Goal: Obtain resource: Download file/media

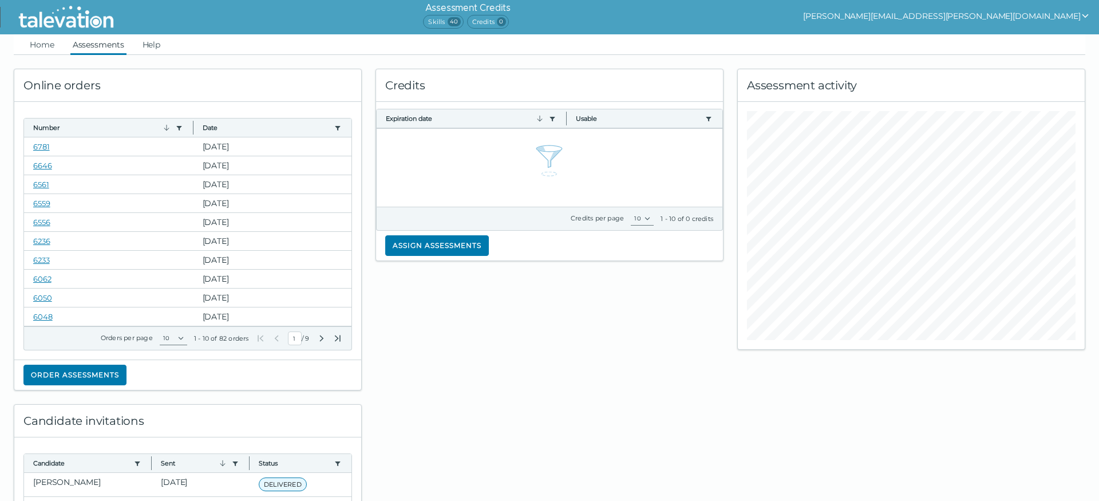
click at [107, 46] on link "Assessments" at bounding box center [98, 44] width 56 height 21
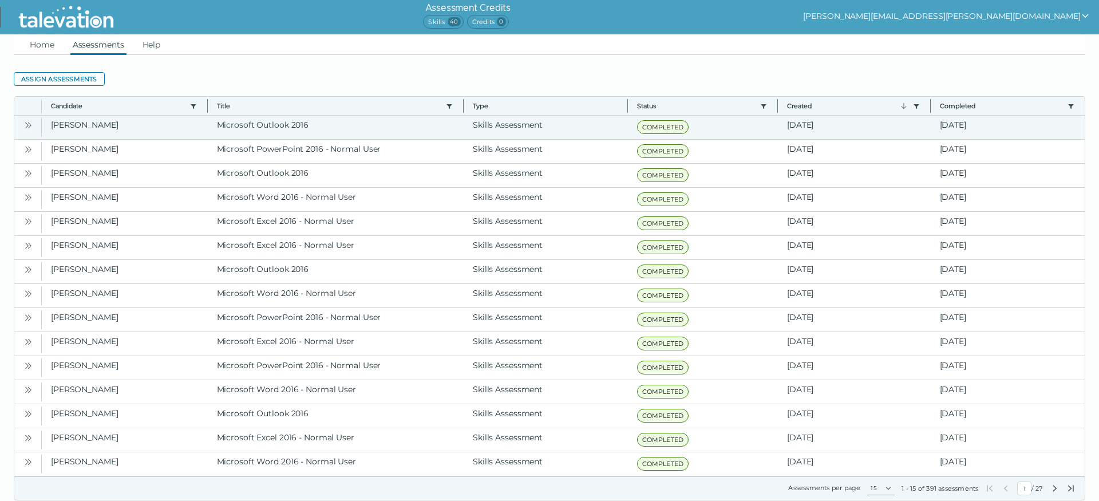
click at [26, 125] on icon "Open" at bounding box center [27, 125] width 9 height 9
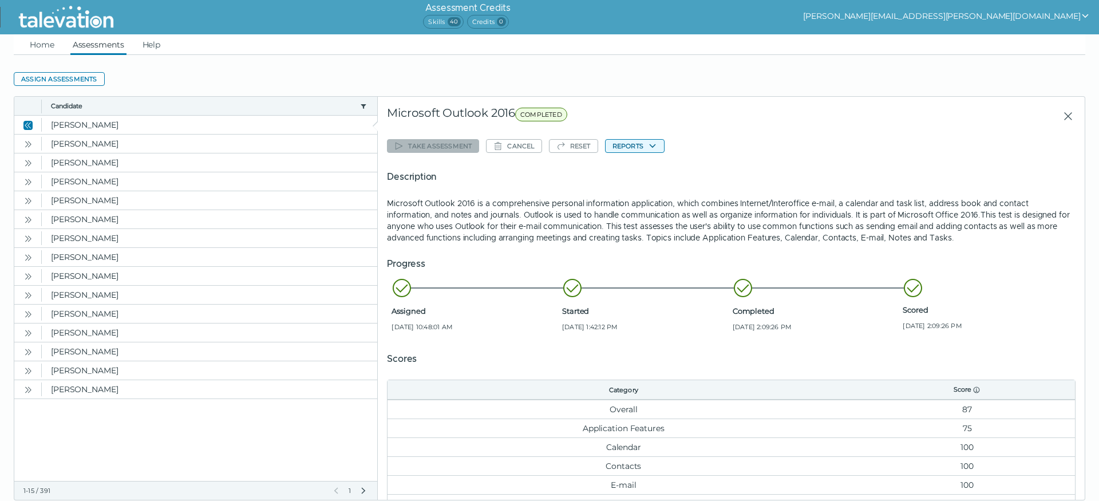
click at [644, 144] on button "Reports" at bounding box center [635, 146] width 60 height 14
click at [640, 170] on button "Microsoft Outlook 2016" at bounding box center [662, 168] width 101 height 14
click at [30, 148] on icon "Open" at bounding box center [27, 144] width 9 height 9
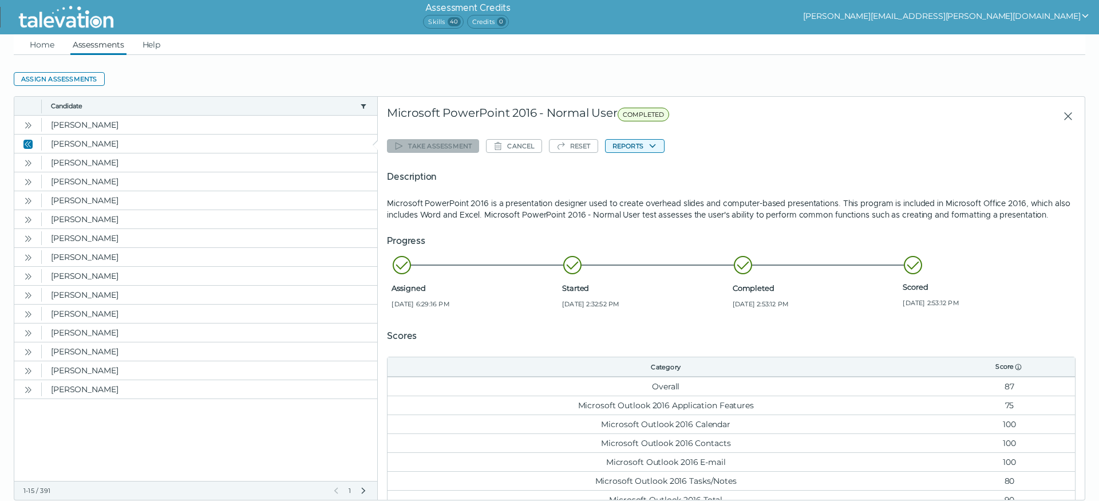
click at [643, 141] on button "Reports" at bounding box center [635, 146] width 60 height 14
click at [647, 174] on button "Microsoft PowerPoint 2016 - Normal User" at bounding box center [695, 168] width 167 height 14
click at [26, 163] on icon "Open" at bounding box center [27, 163] width 9 height 9
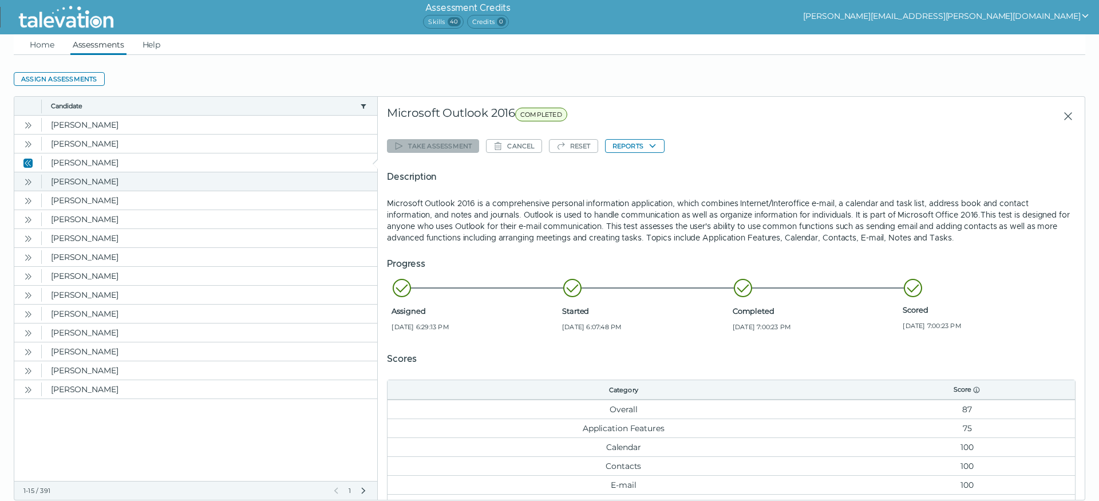
click at [26, 183] on icon "Open" at bounding box center [27, 181] width 9 height 9
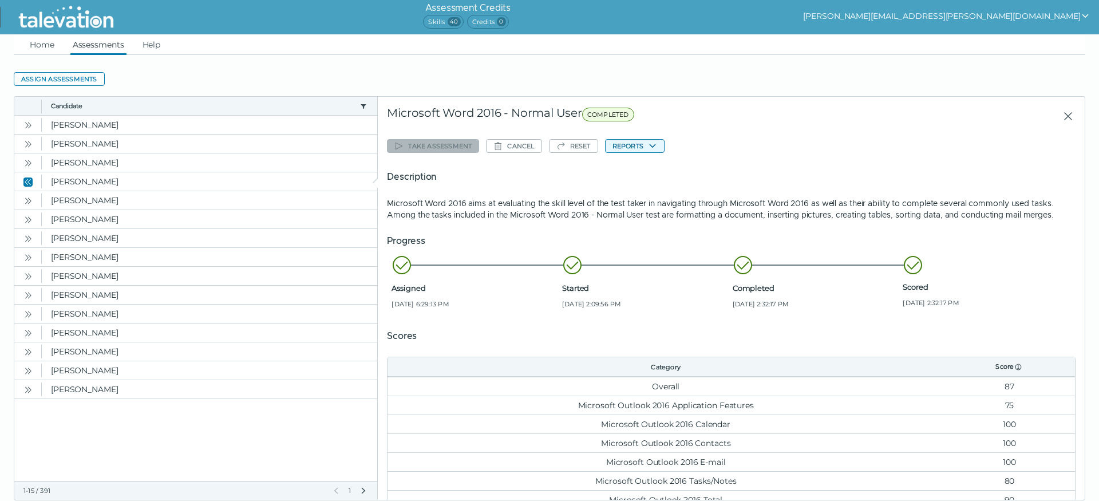
click at [654, 148] on button "Reports" at bounding box center [635, 146] width 60 height 14
click at [653, 167] on button "Microsoft Word 2016 - Normal User" at bounding box center [684, 168] width 144 height 14
click at [28, 201] on icon "Open" at bounding box center [26, 200] width 3 height 6
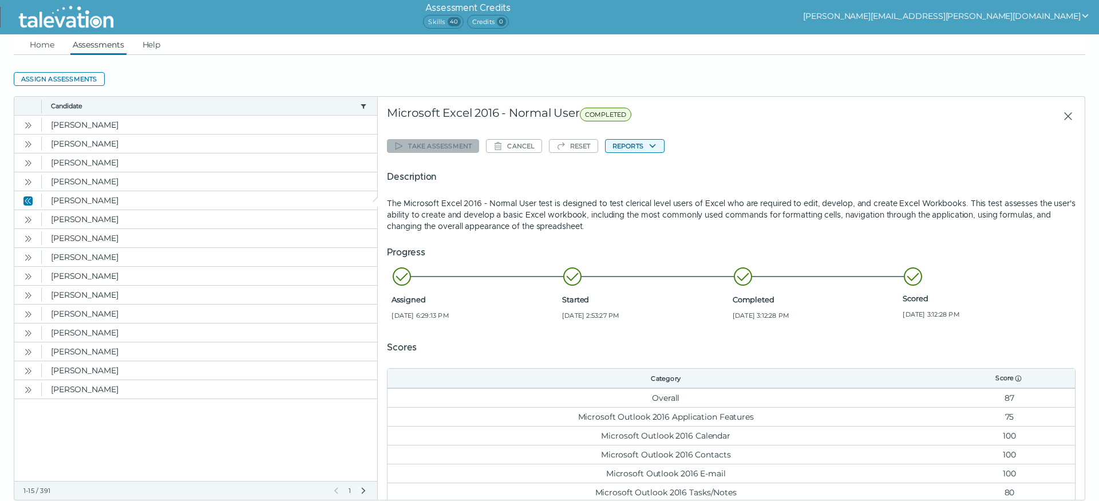
click at [657, 147] on icon "button" at bounding box center [652, 145] width 9 height 9
click at [660, 164] on button "Microsoft Excel 2016 - Normal User" at bounding box center [684, 168] width 144 height 14
click at [48, 45] on link "Home" at bounding box center [41, 44] width 29 height 21
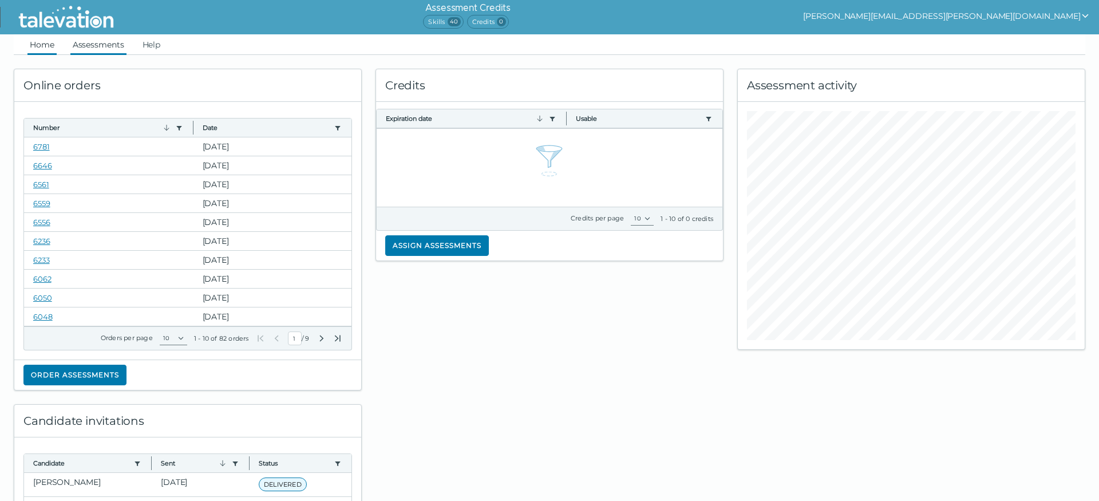
click at [106, 47] on link "Assessments" at bounding box center [98, 44] width 56 height 21
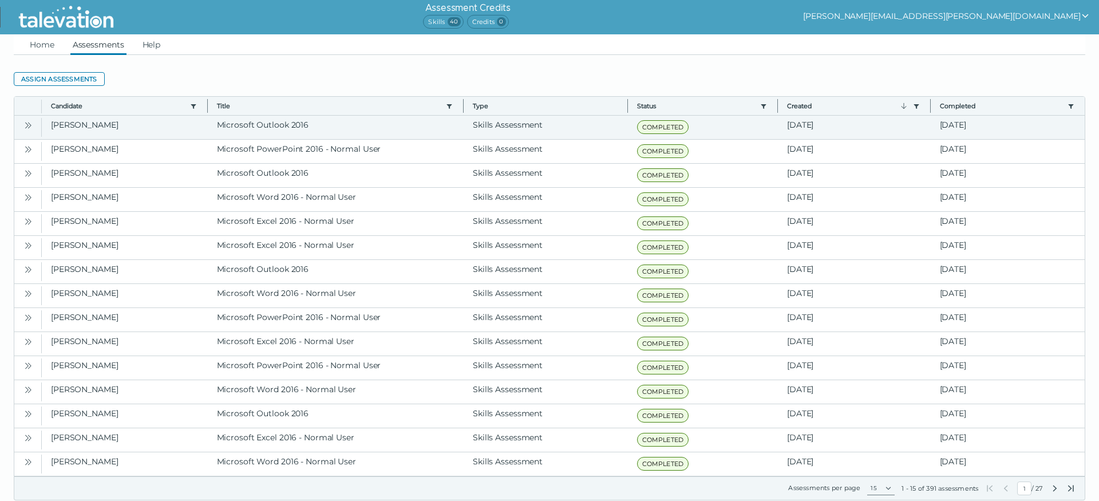
click at [30, 127] on icon "Open" at bounding box center [27, 125] width 9 height 9
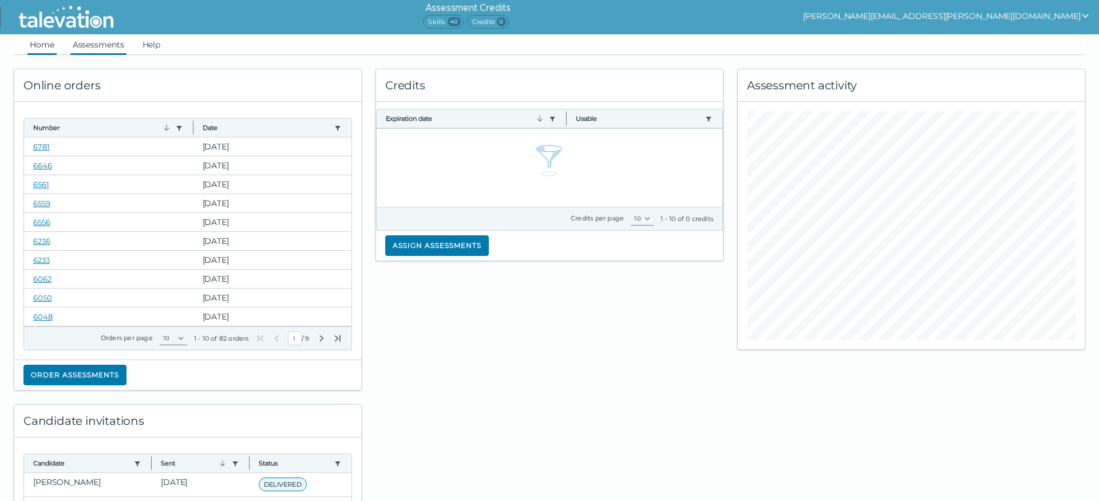
click at [92, 40] on link "Assessments" at bounding box center [98, 44] width 56 height 21
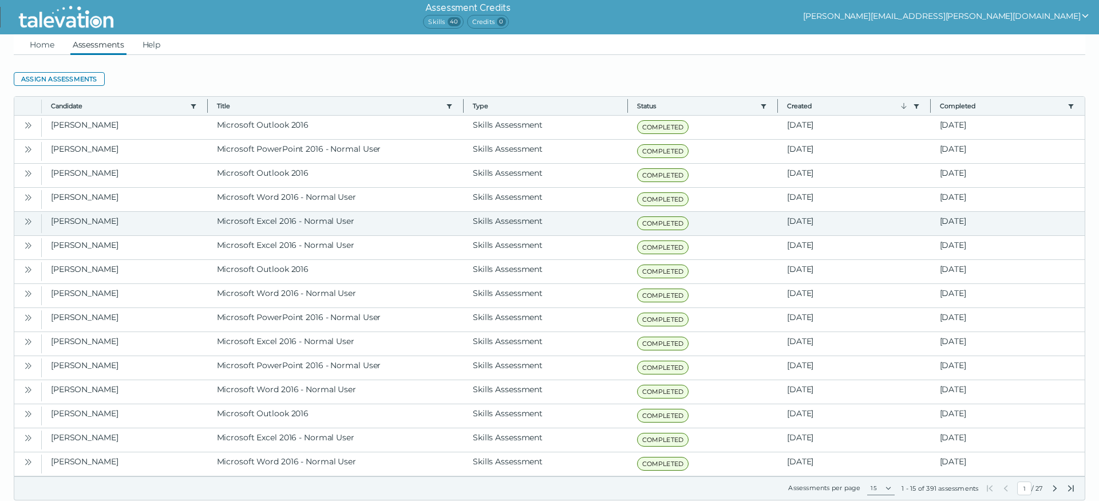
click at [29, 224] on icon "Open" at bounding box center [27, 221] width 9 height 9
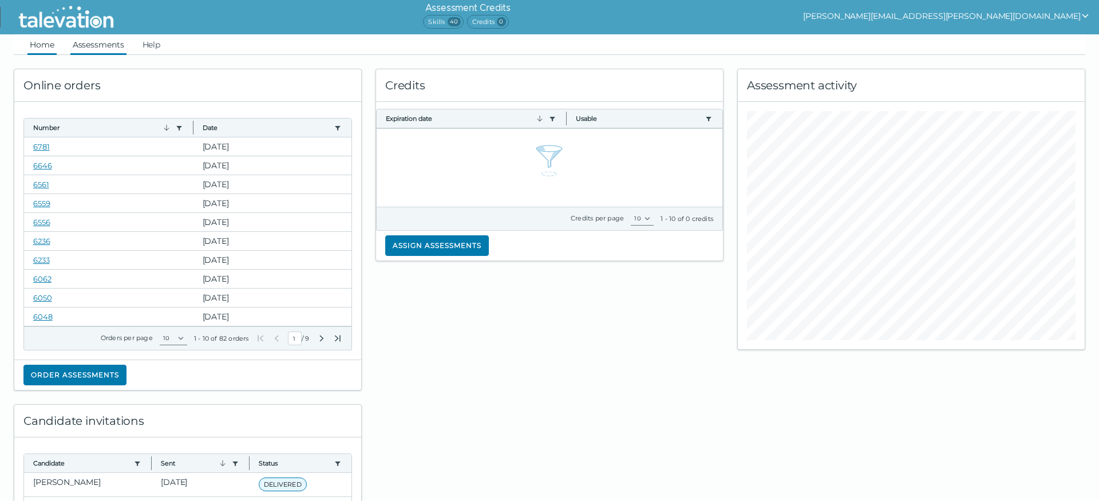
click at [88, 43] on link "Assessments" at bounding box center [98, 44] width 56 height 21
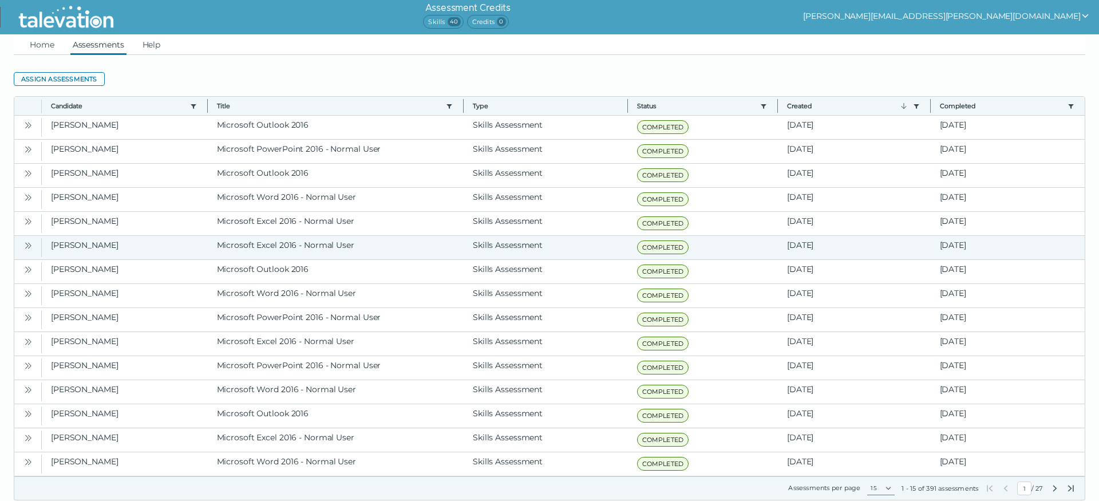
click at [26, 246] on icon "Open" at bounding box center [27, 245] width 9 height 9
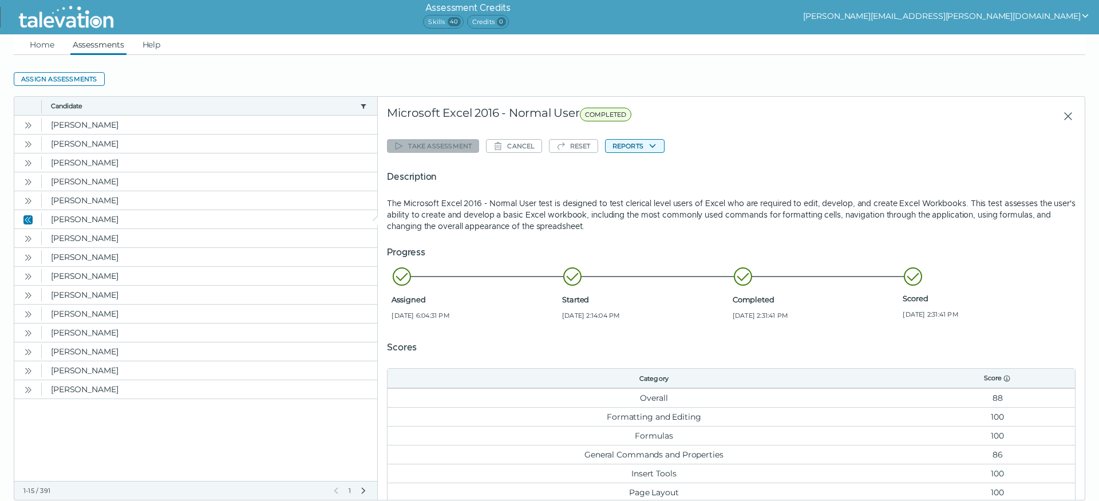
click at [655, 147] on button "Reports" at bounding box center [635, 146] width 60 height 14
click at [652, 174] on button "Microsoft Excel 2016 - Normal User" at bounding box center [684, 168] width 144 height 14
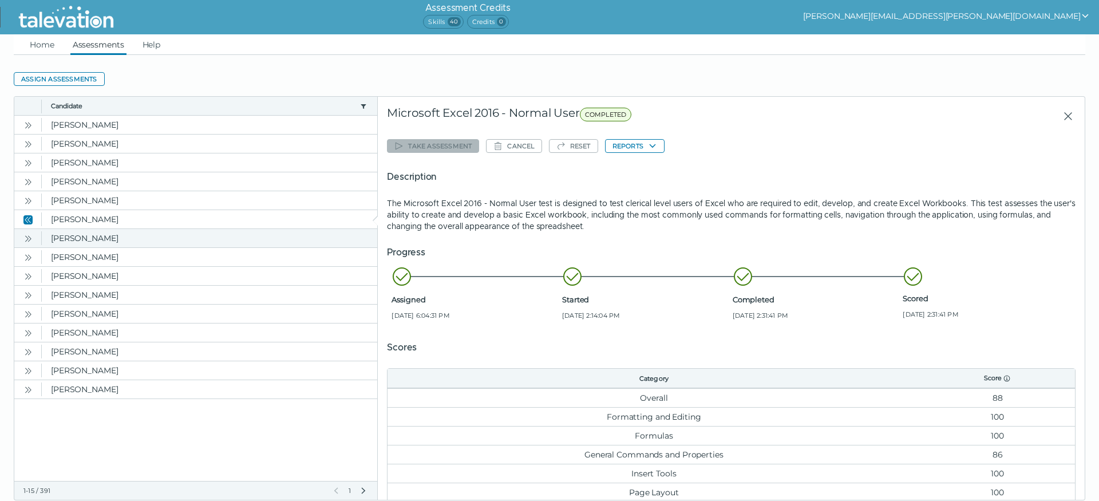
click at [27, 242] on icon "Open" at bounding box center [27, 238] width 9 height 9
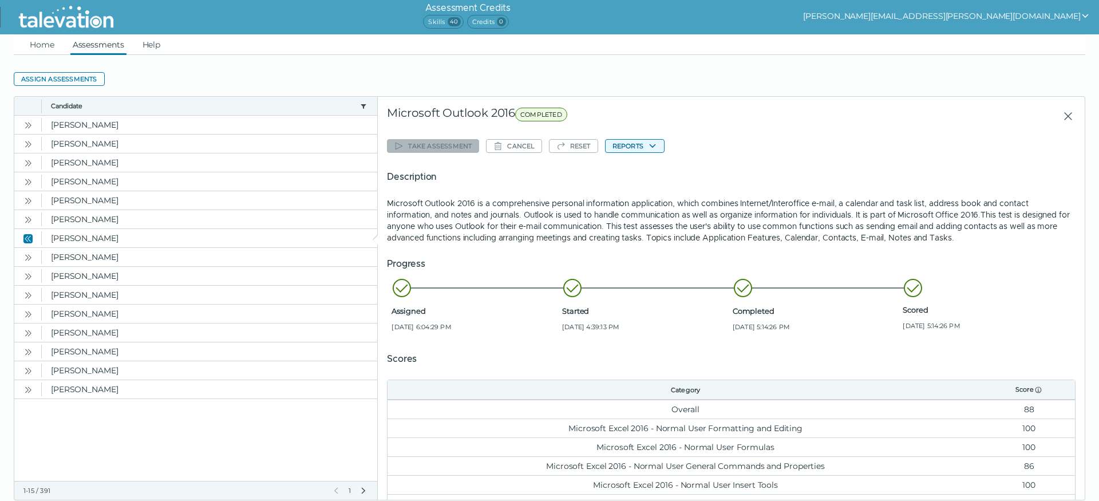
click at [656, 144] on icon "button" at bounding box center [652, 145] width 9 height 9
click at [649, 171] on button "Microsoft Outlook 2016" at bounding box center [662, 168] width 101 height 14
click at [26, 258] on icon "Open" at bounding box center [27, 257] width 9 height 9
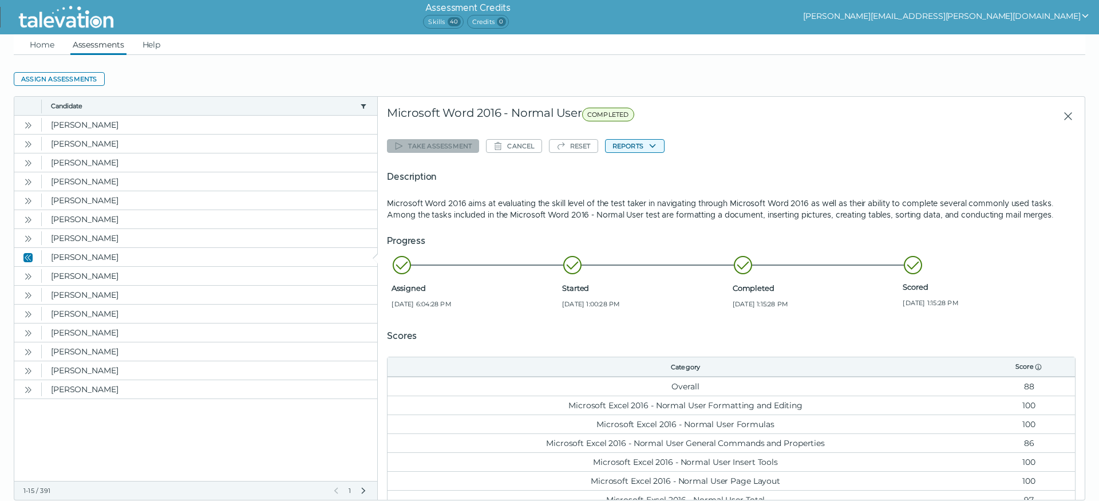
click at [652, 148] on button "Reports" at bounding box center [635, 146] width 60 height 14
click at [651, 171] on button "Microsoft Word 2016 - Normal User" at bounding box center [684, 168] width 144 height 14
click at [24, 278] on icon "Open" at bounding box center [27, 276] width 9 height 9
click at [656, 145] on button "Reports" at bounding box center [635, 146] width 60 height 14
click at [648, 173] on button "Microsoft PowerPoint 2016 - Normal User" at bounding box center [695, 168] width 167 height 14
